Goal: Task Accomplishment & Management: Complete application form

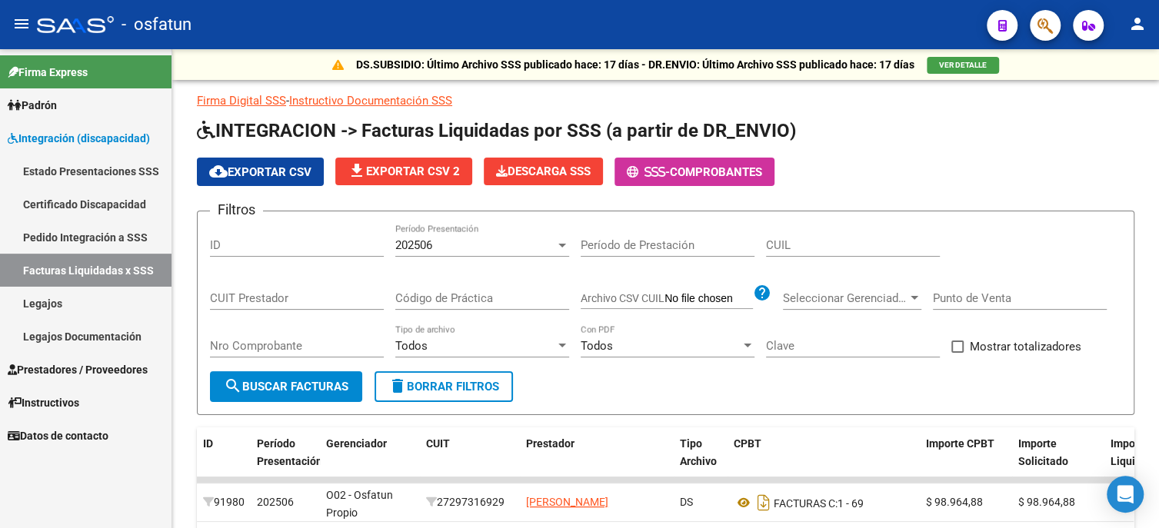
click at [94, 368] on span "Prestadores / Proveedores" at bounding box center [78, 370] width 140 height 17
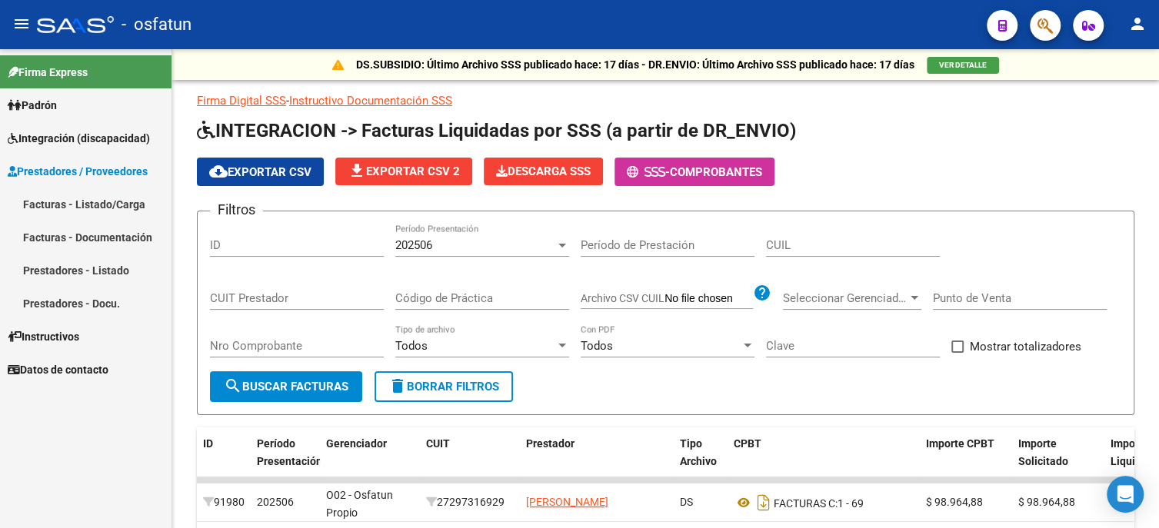
click at [71, 195] on link "Facturas - Listado/Carga" at bounding box center [86, 204] width 172 height 33
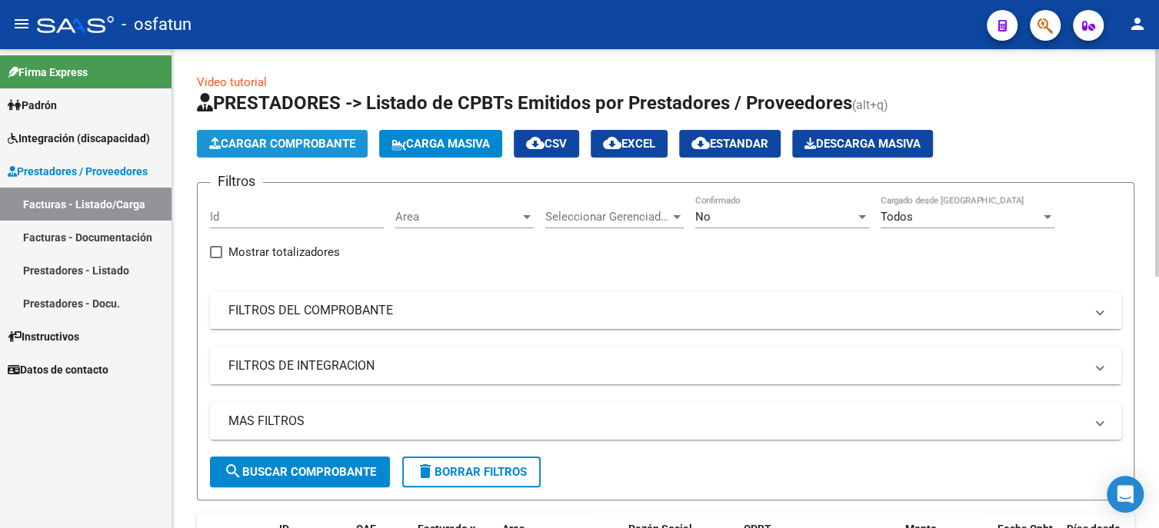
click at [274, 141] on span "Cargar Comprobante" at bounding box center [282, 144] width 146 height 14
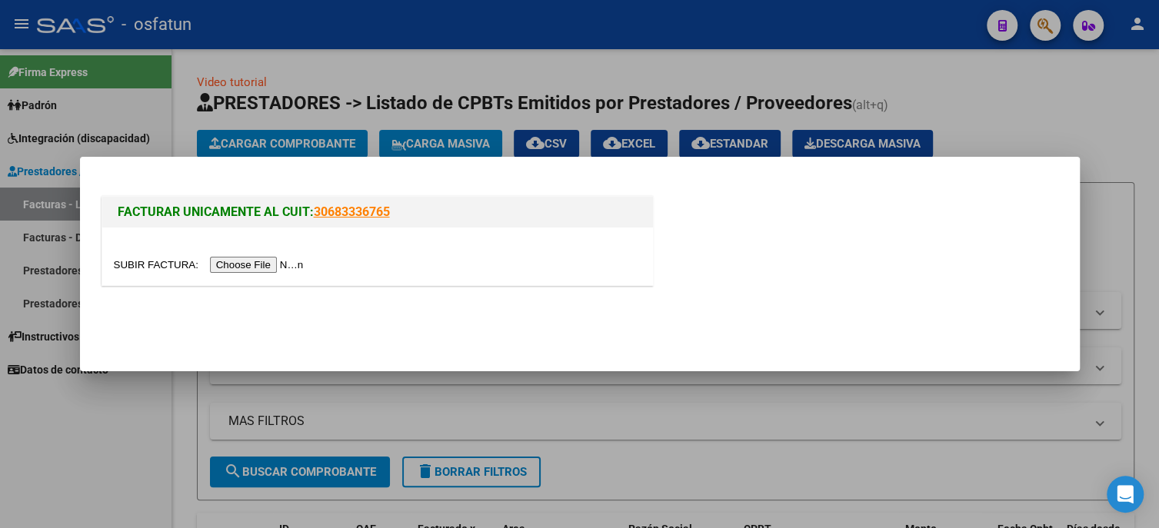
click at [262, 267] on input "file" at bounding box center [211, 265] width 195 height 16
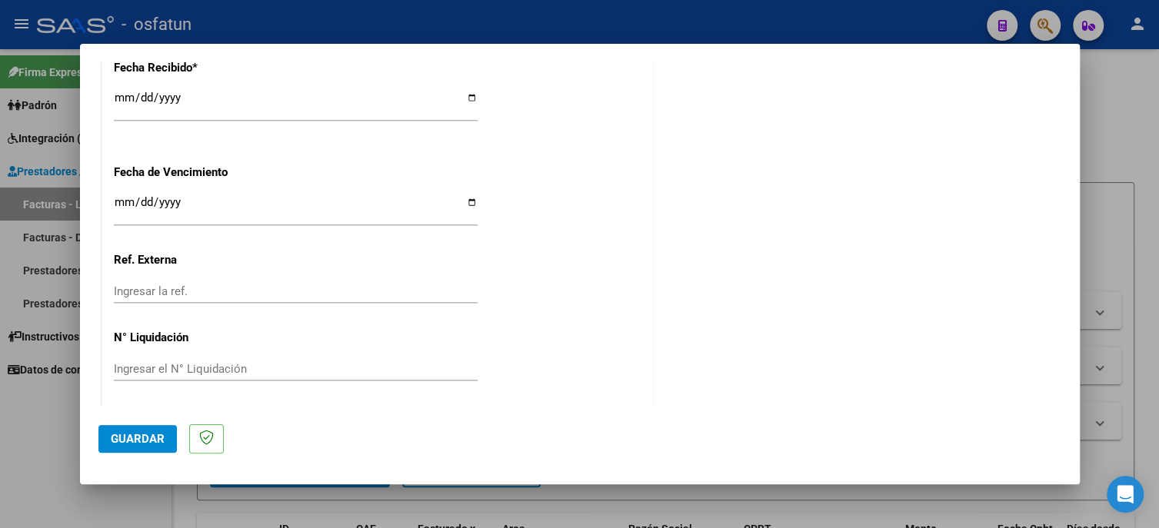
scroll to position [1020, 0]
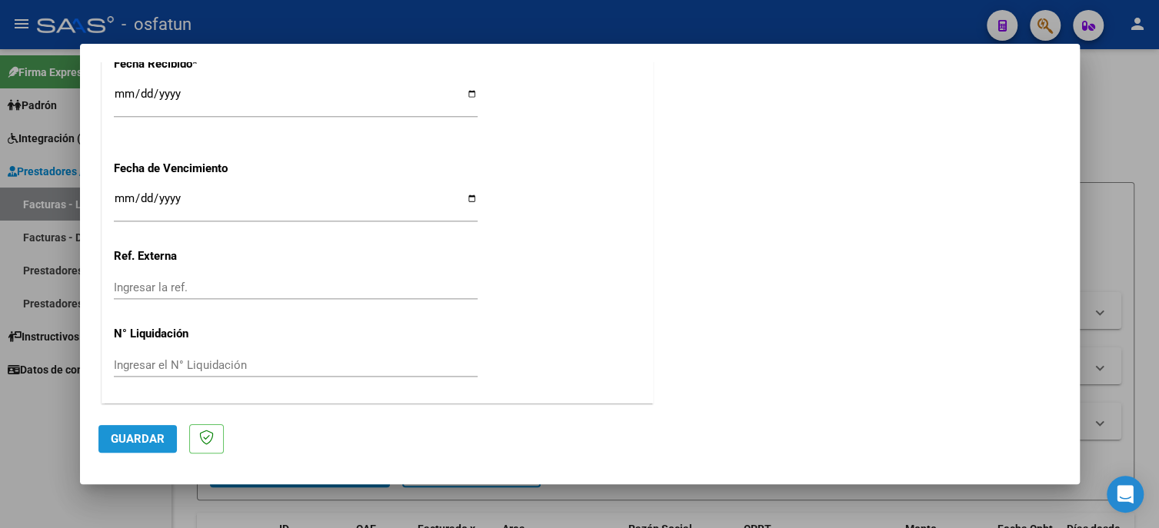
click at [142, 437] on span "Guardar" at bounding box center [138, 439] width 54 height 14
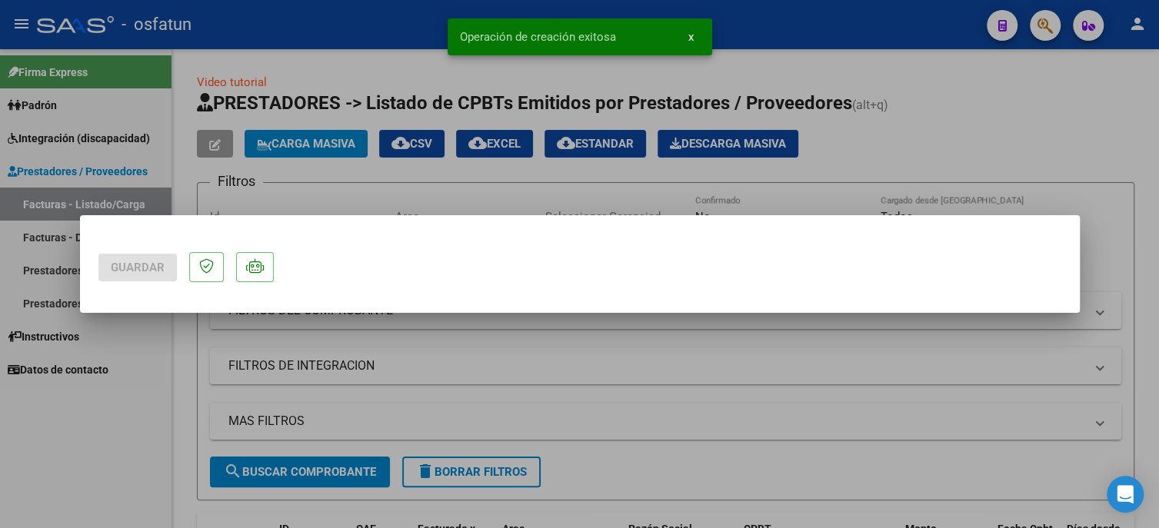
scroll to position [0, 0]
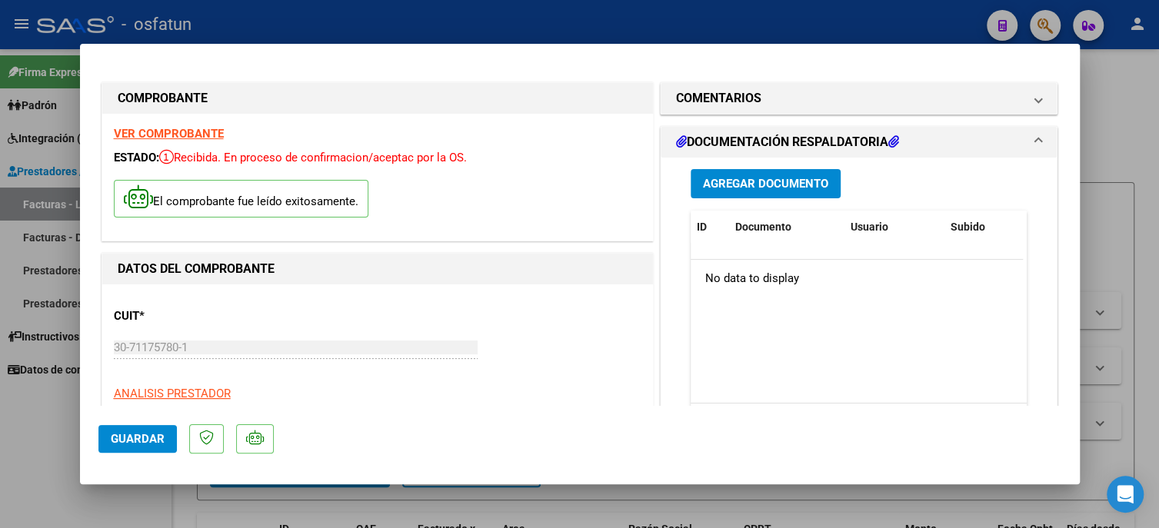
click at [724, 182] on span "Agregar Documento" at bounding box center [765, 185] width 125 height 14
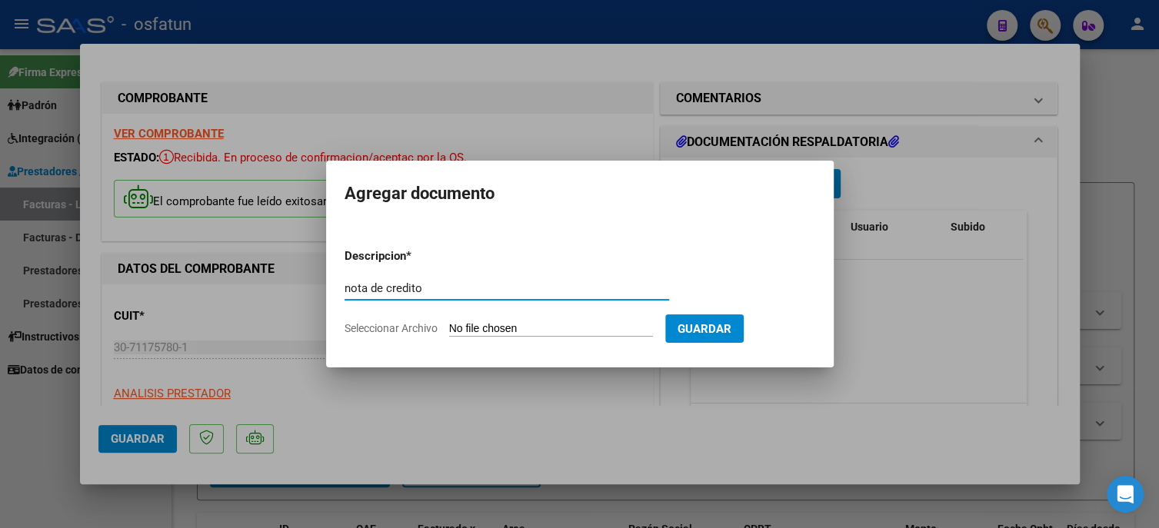
type input "nota de credito"
click at [488, 326] on input "Seleccionar Archivo" at bounding box center [551, 329] width 204 height 15
type input "C:\fakepath\NOTA DE CREDITO FACTURA 765 CET [DATE].pdf"
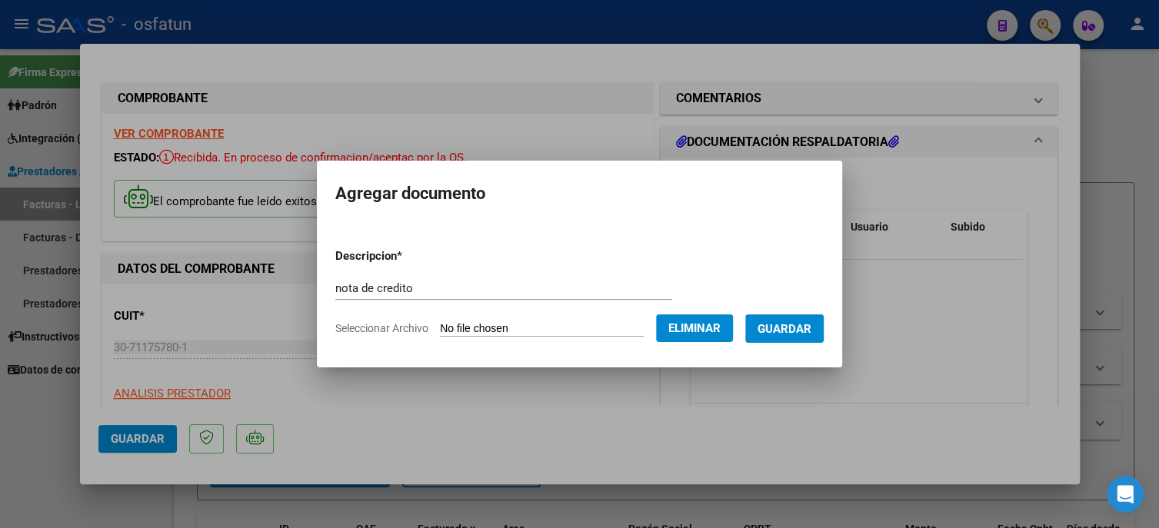
click at [780, 329] on span "Guardar" at bounding box center [785, 329] width 54 height 14
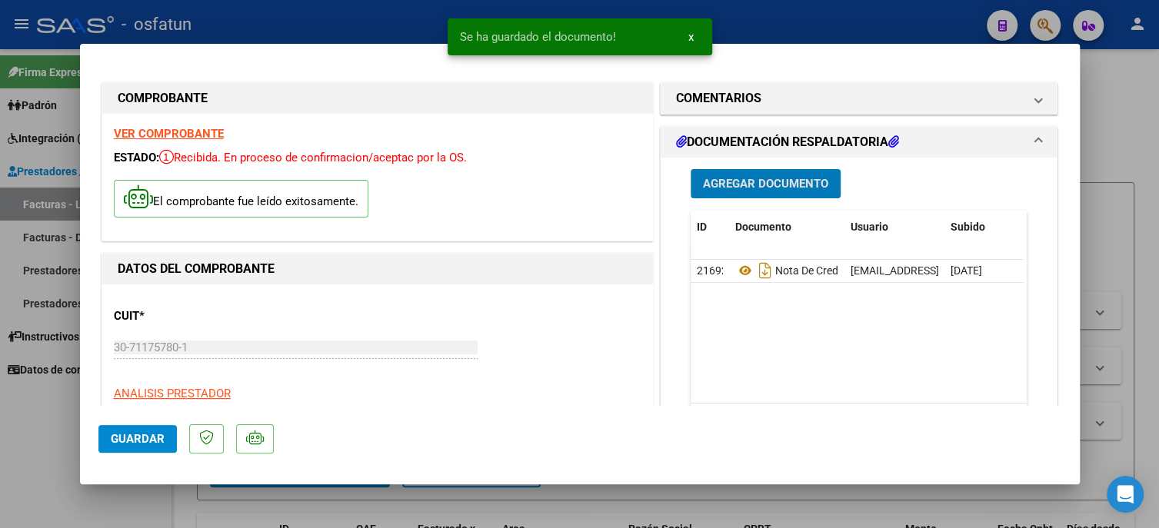
click at [159, 438] on span "Guardar" at bounding box center [138, 439] width 54 height 14
click at [36, 428] on div at bounding box center [579, 264] width 1159 height 528
type input "$ 0,00"
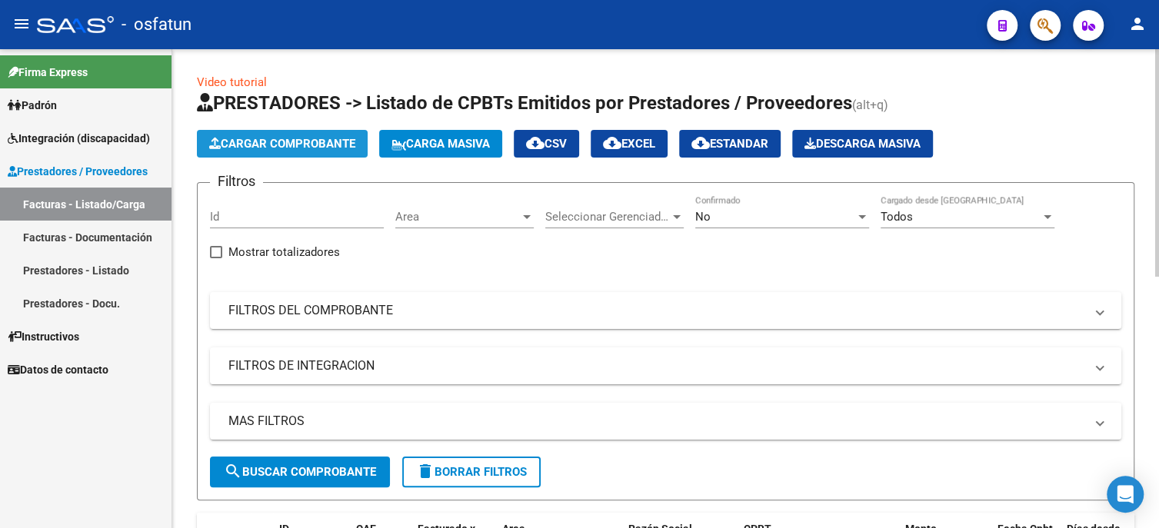
click at [248, 142] on span "Cargar Comprobante" at bounding box center [282, 144] width 146 height 14
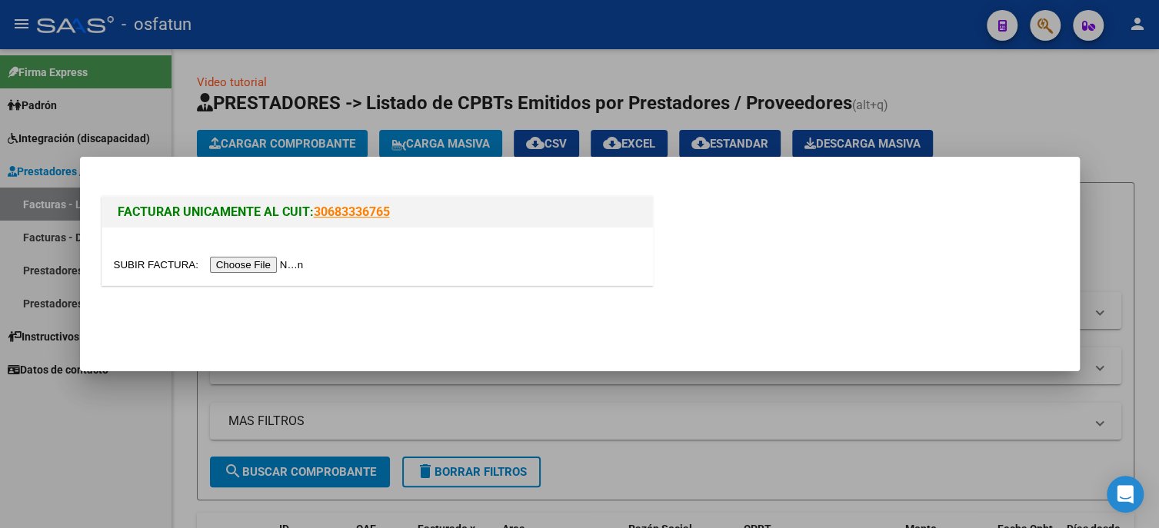
click at [279, 264] on input "file" at bounding box center [211, 265] width 195 height 16
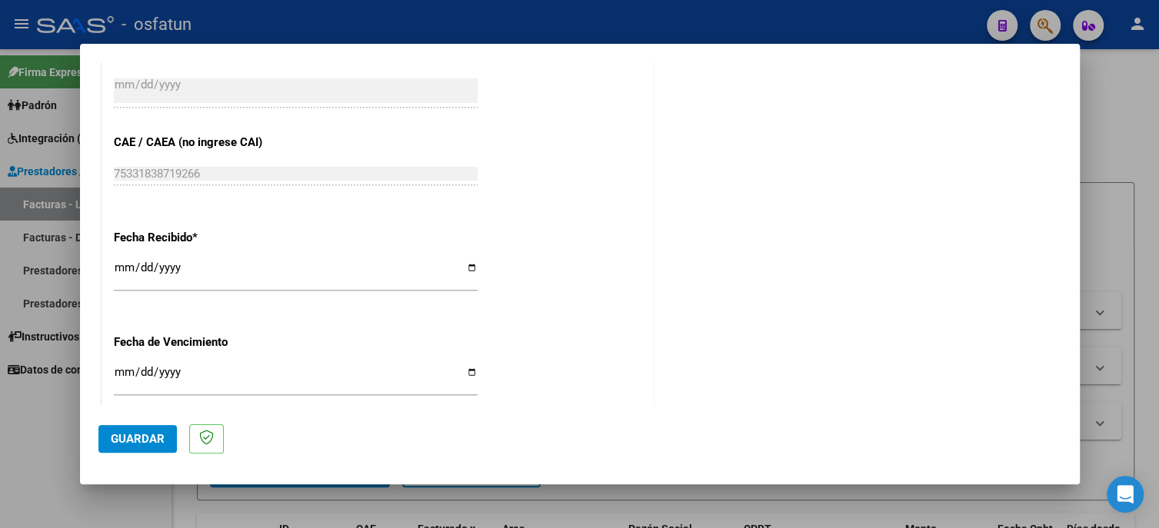
scroll to position [1020, 0]
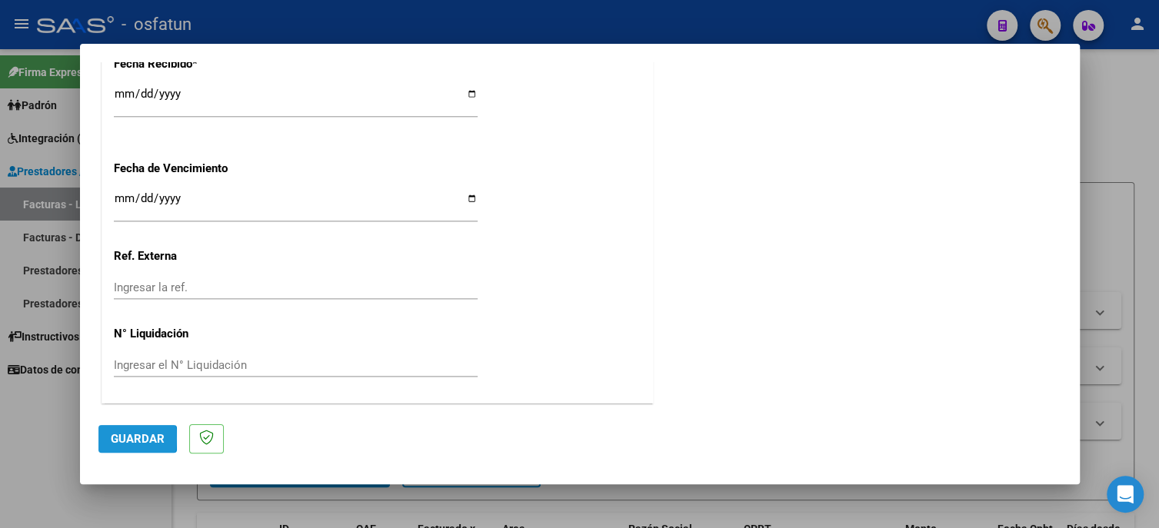
click at [107, 438] on button "Guardar" at bounding box center [137, 439] width 78 height 28
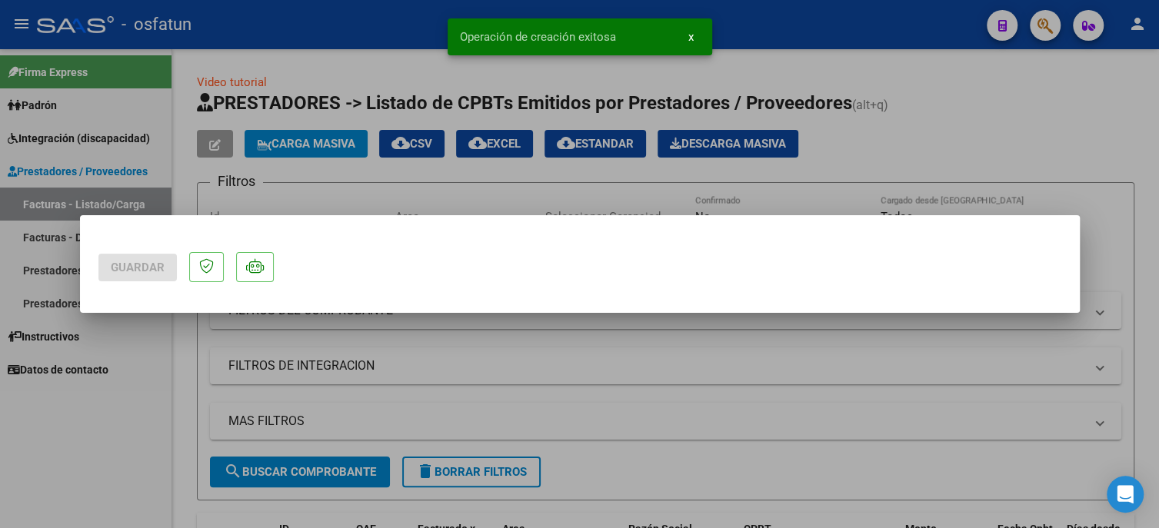
scroll to position [0, 0]
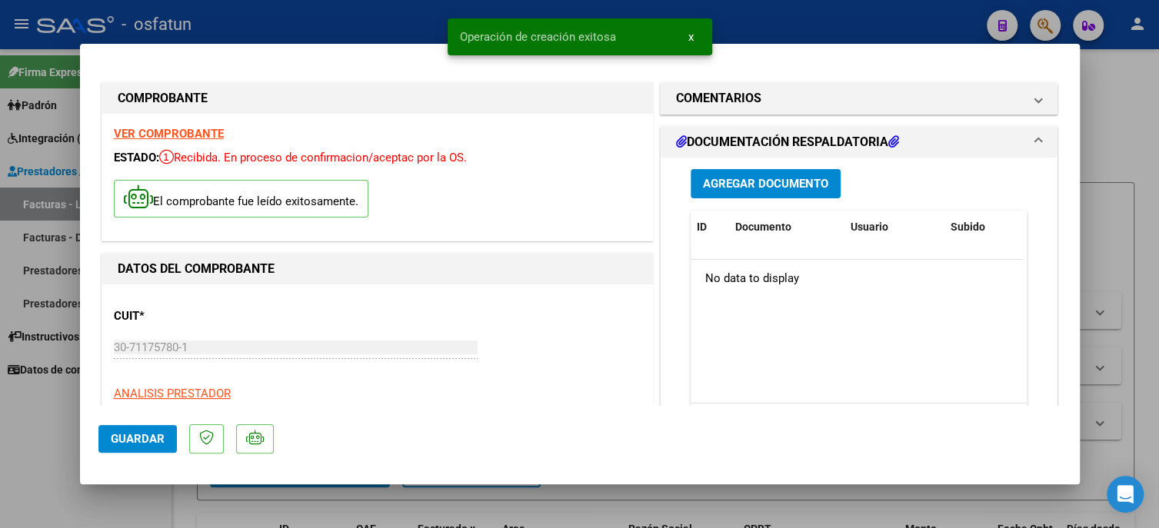
click at [755, 188] on span "Agregar Documento" at bounding box center [765, 185] width 125 height 14
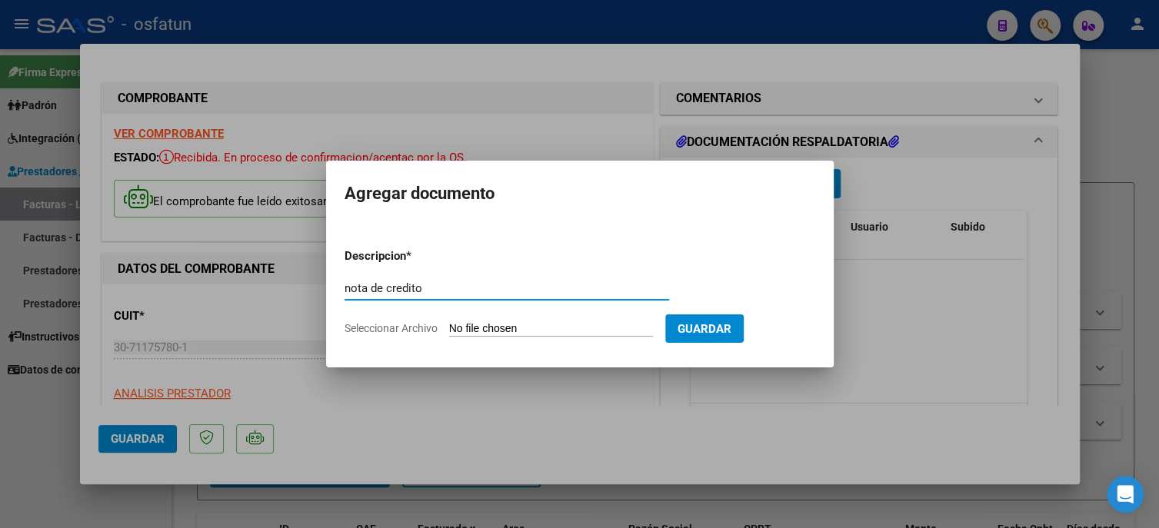
type input "nota de credito"
click at [515, 332] on input "Seleccionar Archivo" at bounding box center [551, 329] width 204 height 15
type input "C:\fakepath\NOTA DE CREDITO FACTURA 733 - [DATE] CET.pdf"
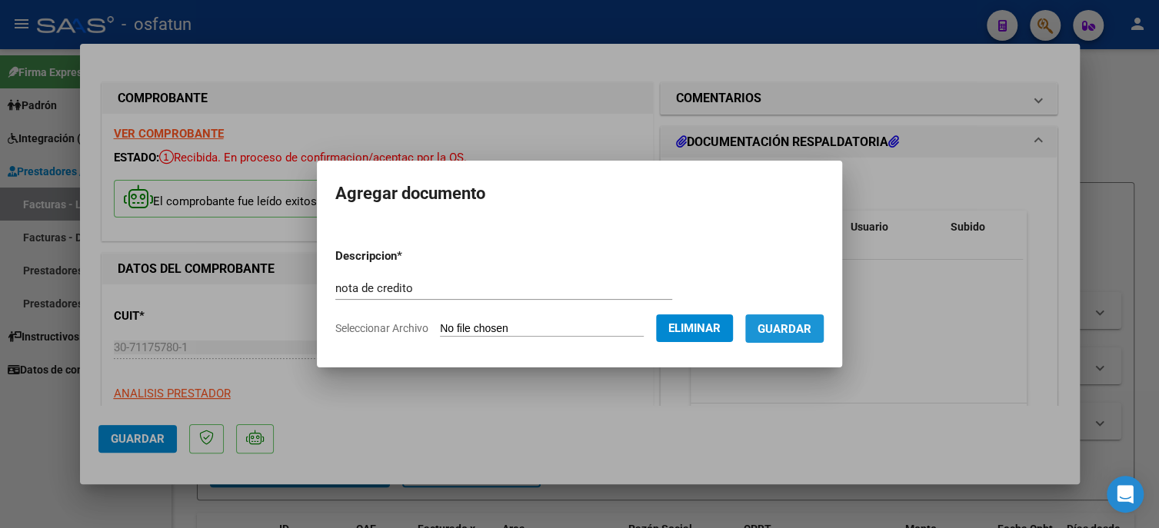
click at [800, 337] on button "Guardar" at bounding box center [784, 329] width 78 height 28
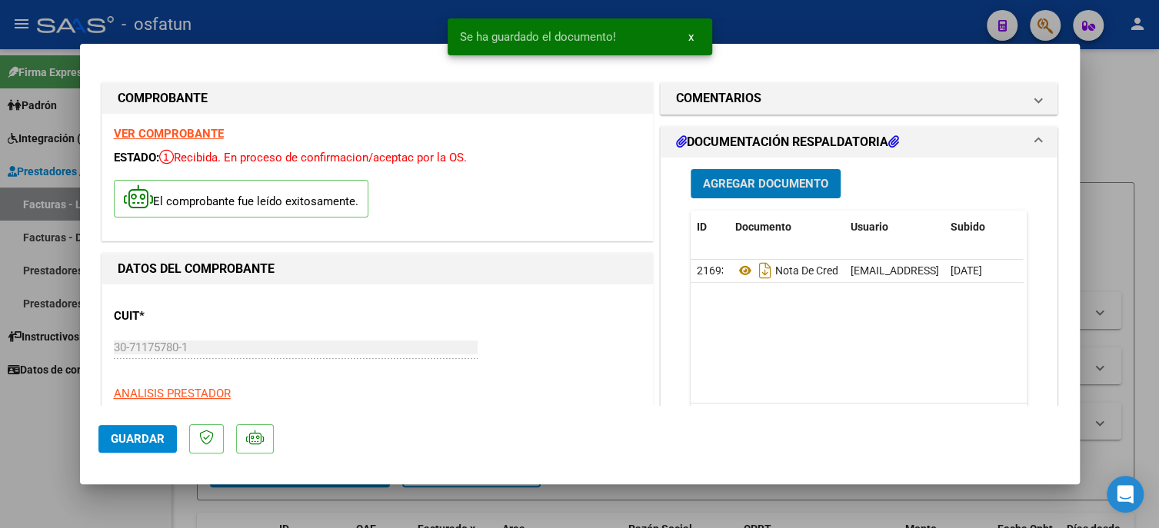
click at [128, 446] on button "Guardar" at bounding box center [137, 439] width 78 height 28
click at [52, 442] on div at bounding box center [579, 264] width 1159 height 528
type input "$ 0,00"
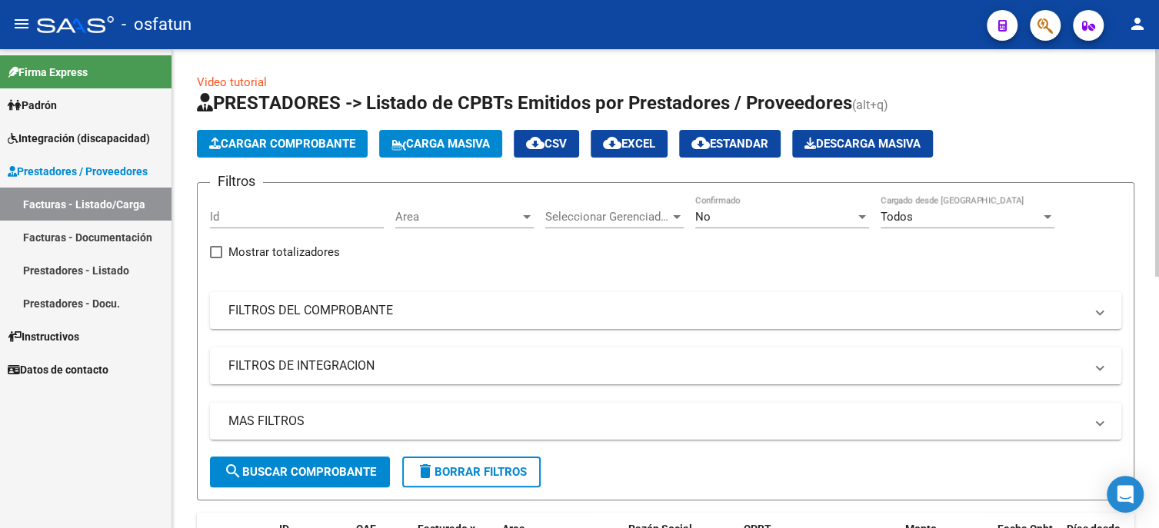
click at [243, 138] on span "Cargar Comprobante" at bounding box center [282, 144] width 146 height 14
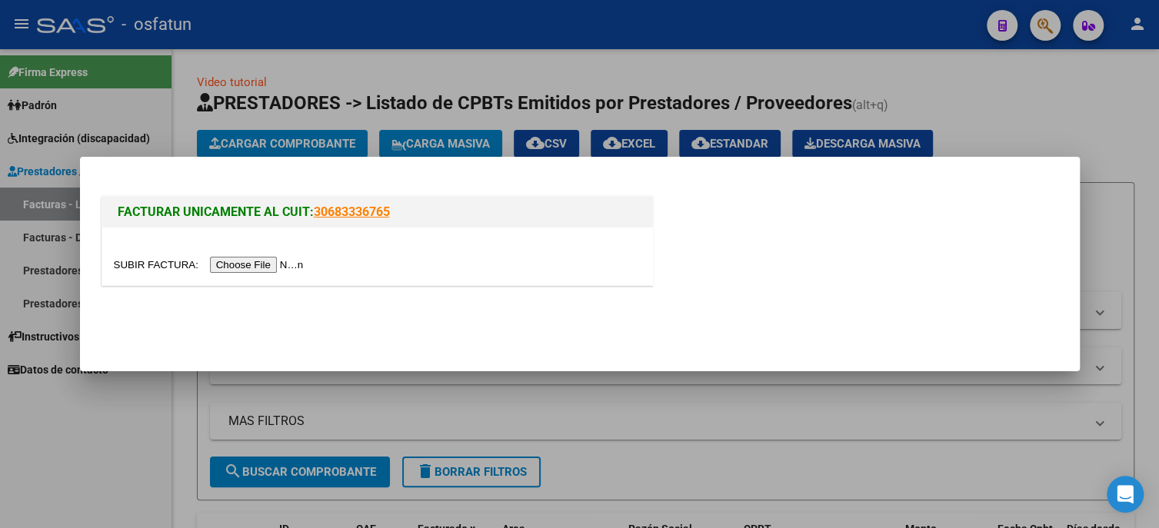
click at [282, 272] on input "file" at bounding box center [211, 265] width 195 height 16
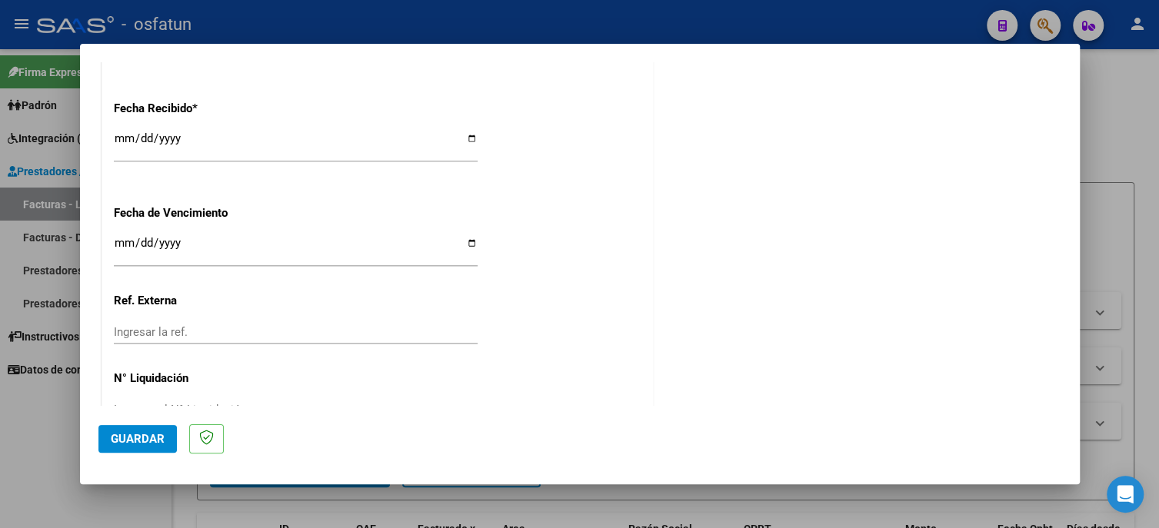
scroll to position [1020, 0]
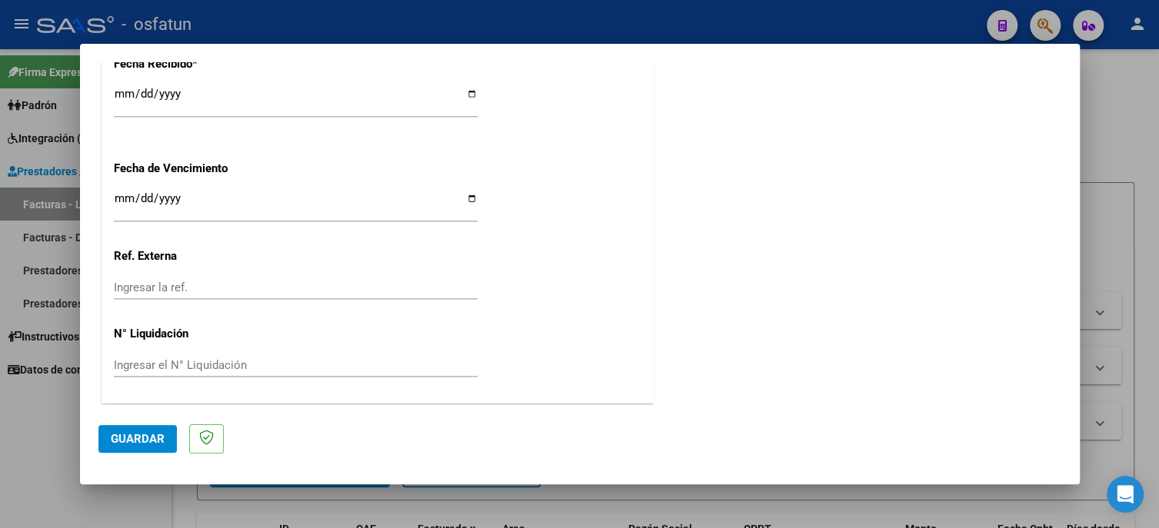
click at [165, 449] on button "Guardar" at bounding box center [137, 439] width 78 height 28
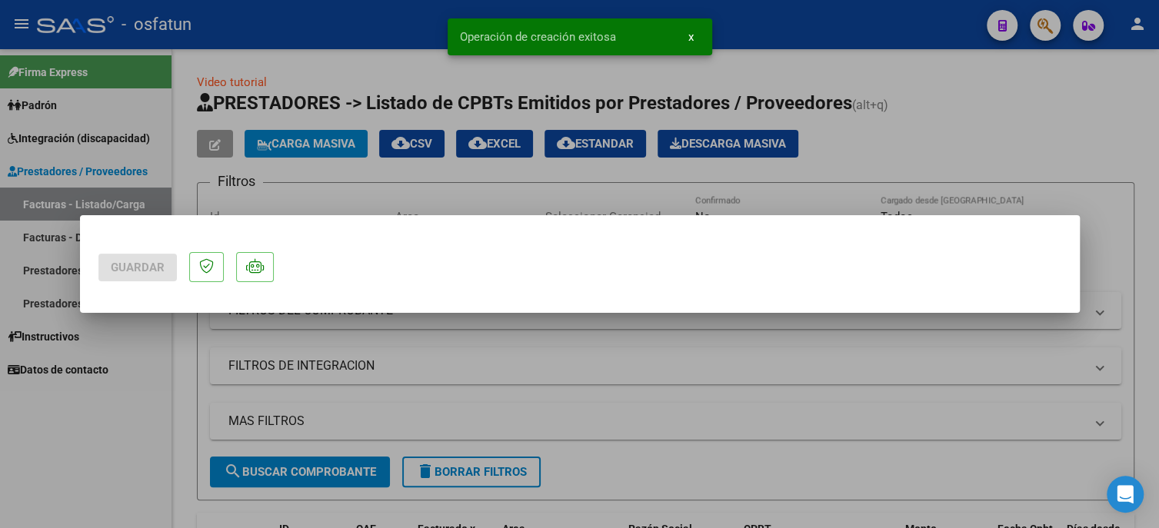
scroll to position [0, 0]
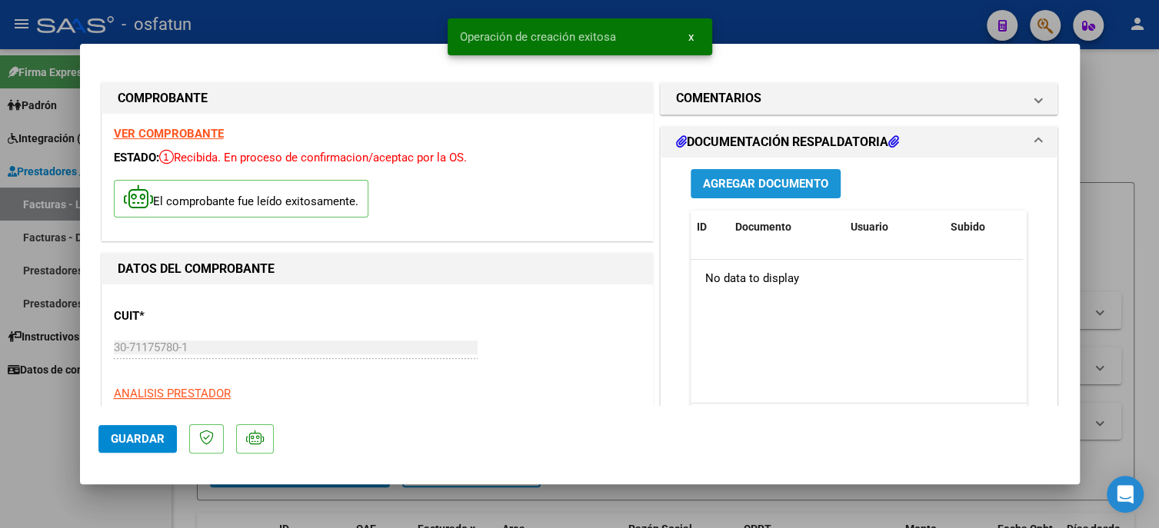
click at [731, 195] on button "Agregar Documento" at bounding box center [766, 183] width 150 height 28
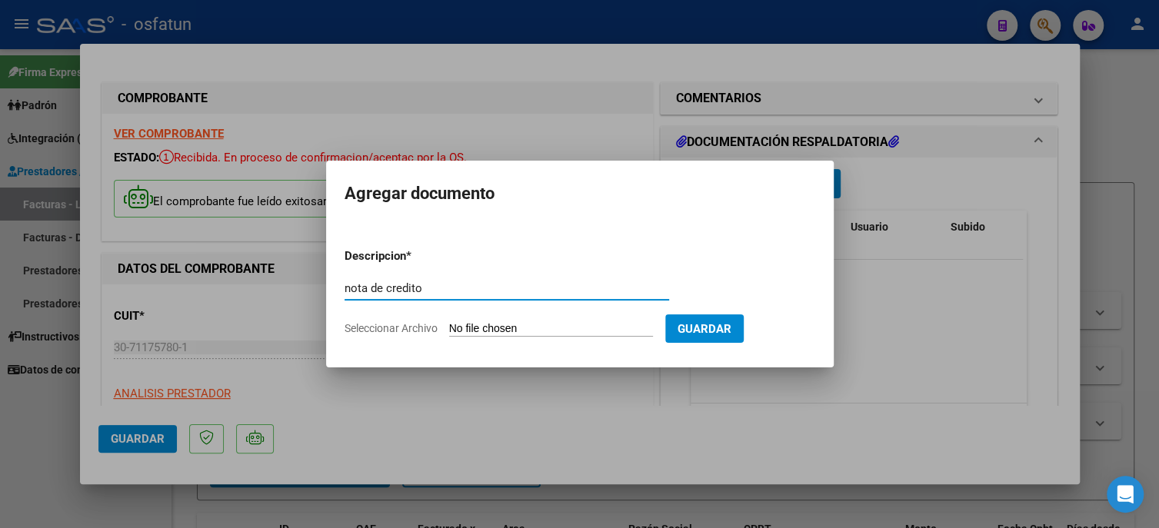
type input "nota de credito"
click at [489, 328] on input "Seleccionar Archivo" at bounding box center [551, 329] width 204 height 15
type input "C:\fakepath\NOTA DE CREDITO FACTURA 799.pdf"
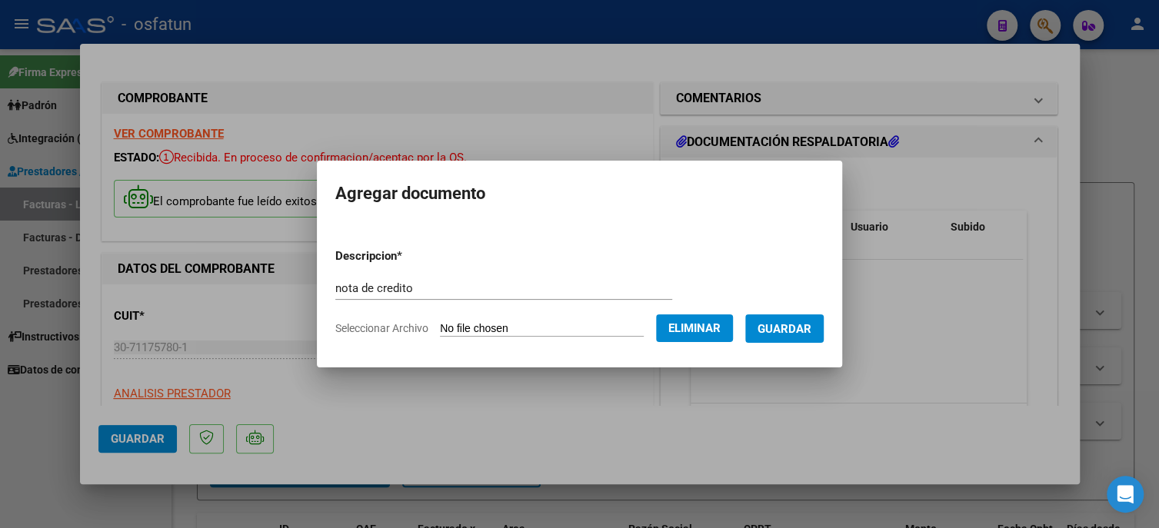
click at [778, 335] on span "Guardar" at bounding box center [785, 329] width 54 height 14
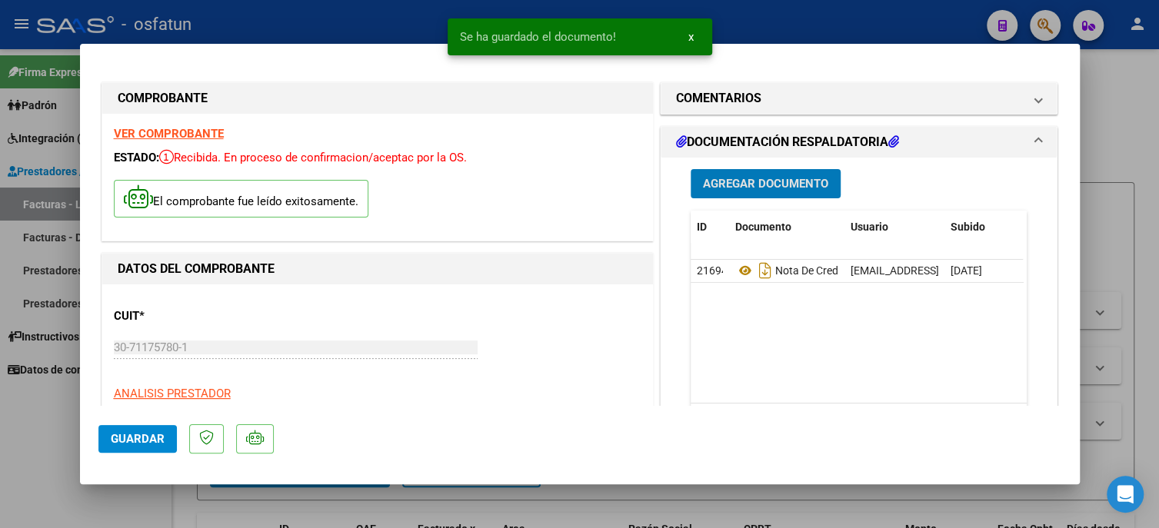
click at [155, 439] on span "Guardar" at bounding box center [138, 439] width 54 height 14
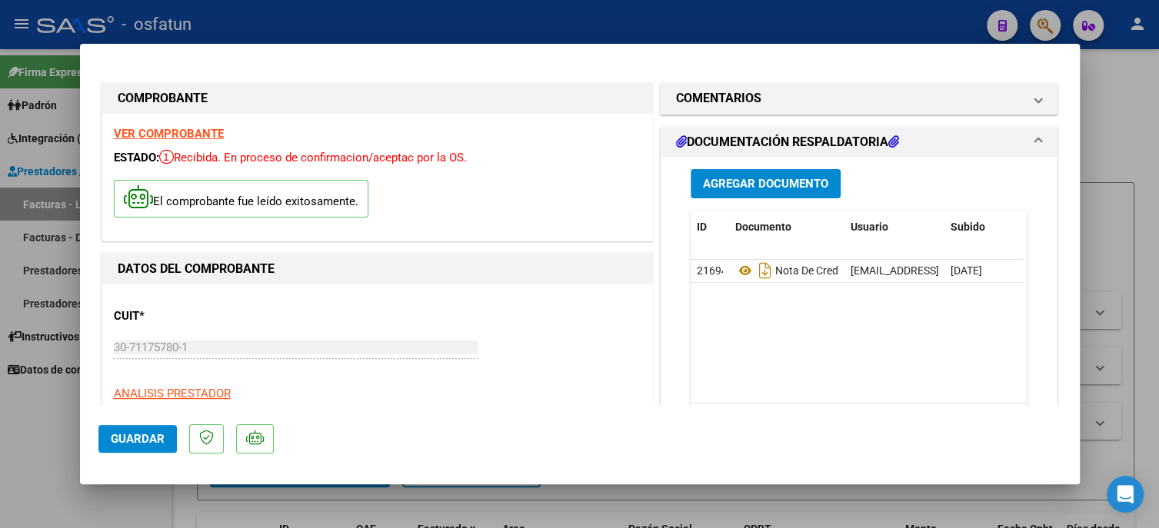
click at [133, 438] on span "Guardar" at bounding box center [138, 439] width 54 height 14
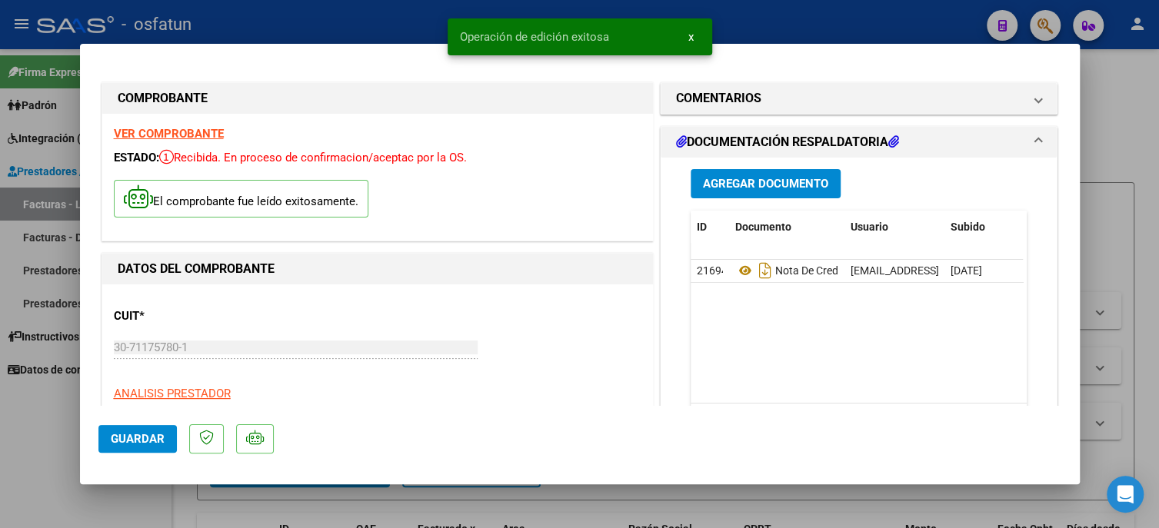
click at [7, 449] on div at bounding box center [579, 264] width 1159 height 528
type input "$ 0,00"
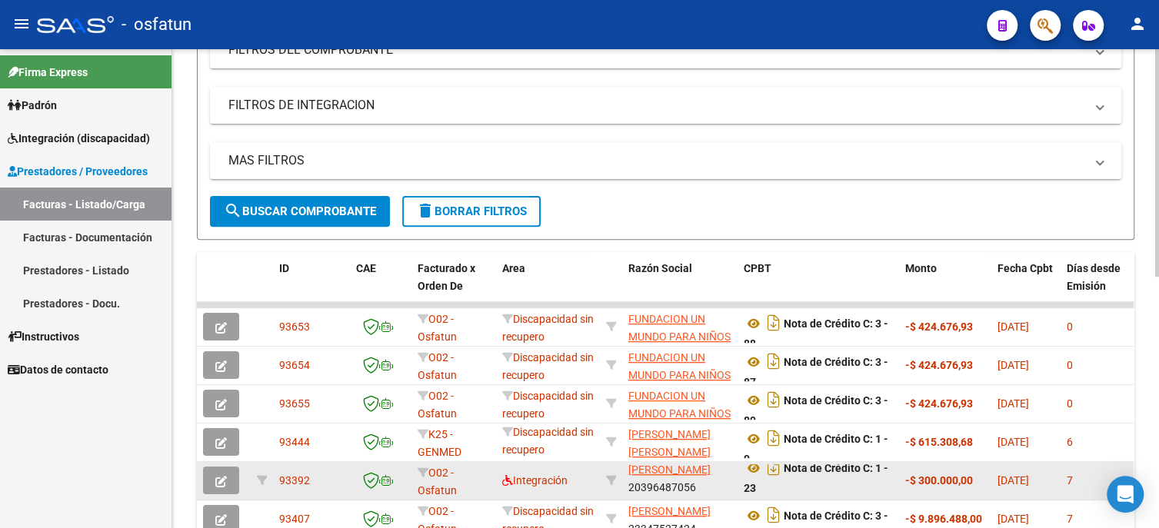
scroll to position [221, 0]
